Goal: Task Accomplishment & Management: Manage account settings

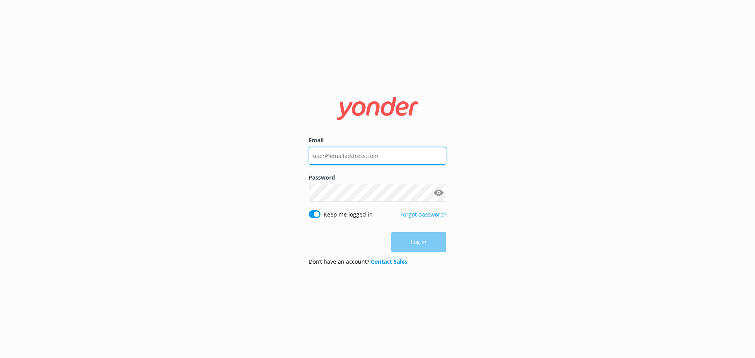
type input "[EMAIL_ADDRESS][DOMAIN_NAME]"
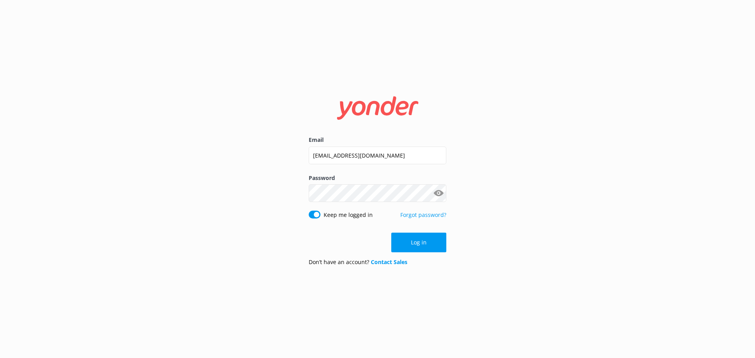
click at [420, 242] on div "Log in" at bounding box center [378, 243] width 138 height 20
click at [420, 242] on button "Log in" at bounding box center [418, 243] width 55 height 20
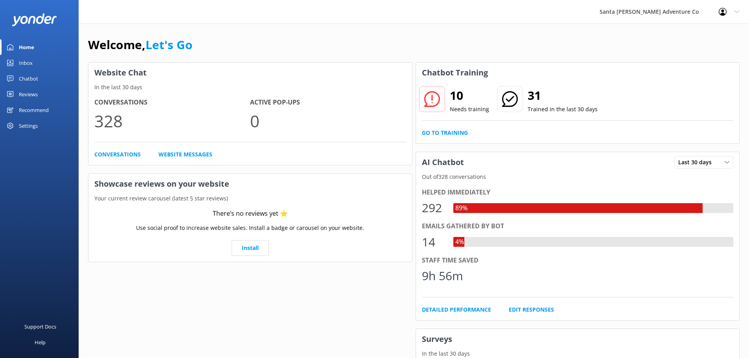
click at [35, 64] on link "Inbox" at bounding box center [39, 63] width 79 height 16
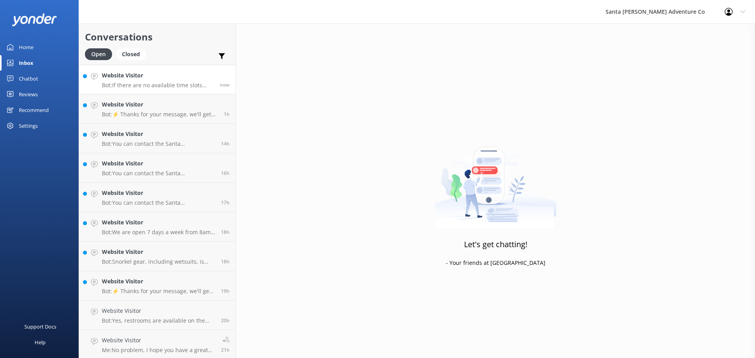
click at [135, 90] on link "Website Visitor Bot: If there are no available time slots showing online, the t…" at bounding box center [157, 79] width 156 height 29
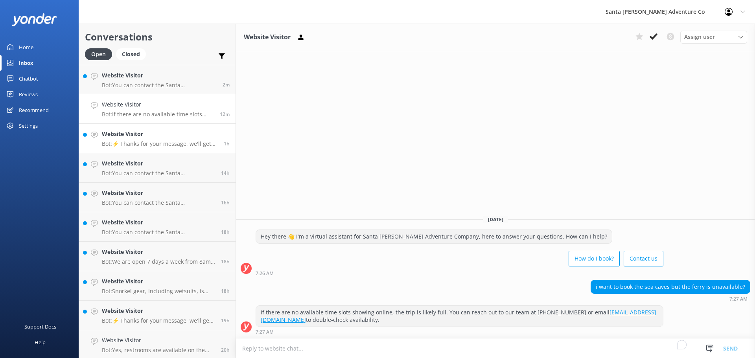
click at [161, 132] on h4 "Website Visitor" at bounding box center [160, 134] width 116 height 9
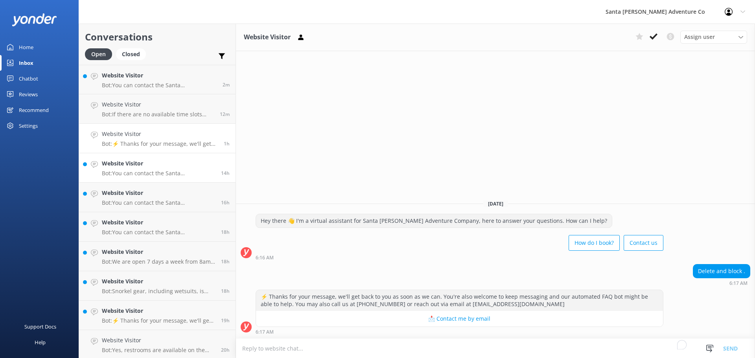
click at [131, 166] on h4 "Website Visitor" at bounding box center [158, 163] width 113 height 9
click at [134, 199] on div "Website Visitor Bot: You can contact the Santa [PERSON_NAME] Adventure Co. team…" at bounding box center [158, 197] width 113 height 17
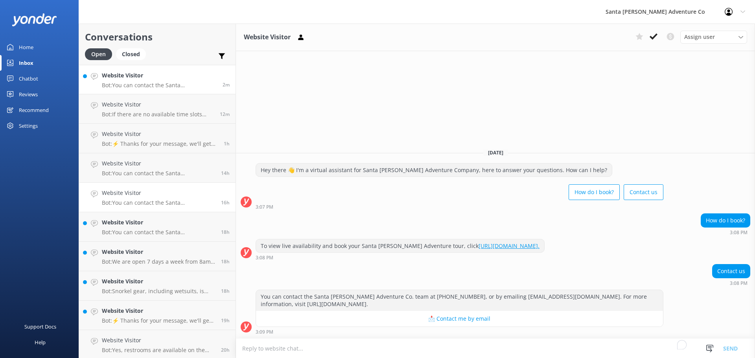
click at [135, 75] on h4 "Website Visitor" at bounding box center [159, 75] width 115 height 9
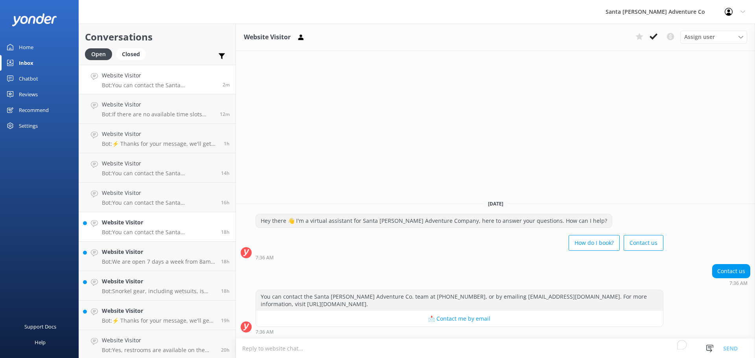
click at [143, 232] on p "Bot: You can contact the Santa [PERSON_NAME] Adventure Co. team at [PHONE_NUMBE…" at bounding box center [158, 232] width 113 height 7
click at [143, 255] on h4 "Website Visitor" at bounding box center [158, 252] width 113 height 9
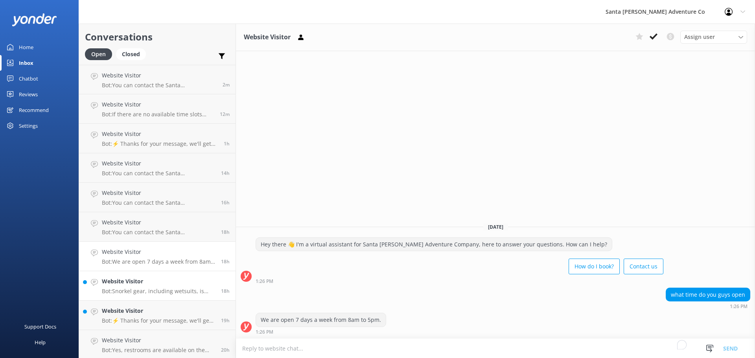
click at [153, 281] on h4 "Website Visitor" at bounding box center [158, 281] width 113 height 9
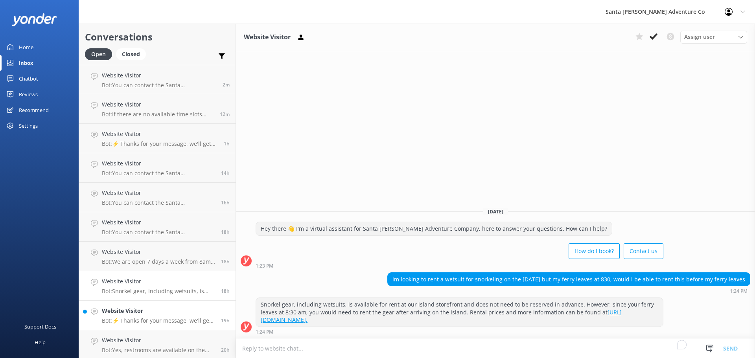
click at [164, 312] on h4 "Website Visitor" at bounding box center [158, 311] width 113 height 9
